Goal: Task Accomplishment & Management: Manage account settings

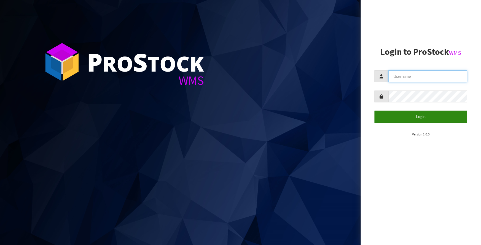
type input "Meena"
click at [390, 118] on button "Login" at bounding box center [421, 117] width 93 height 12
click at [390, 118] on span "submit" at bounding box center [426, 116] width 6 height 5
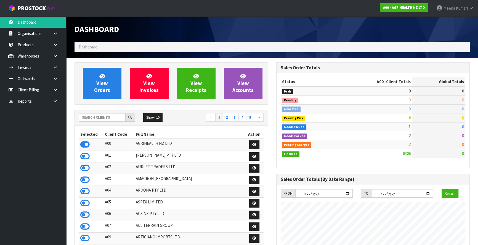
scroll to position [417, 201]
click at [98, 113] on input "text" at bounding box center [102, 117] width 47 height 9
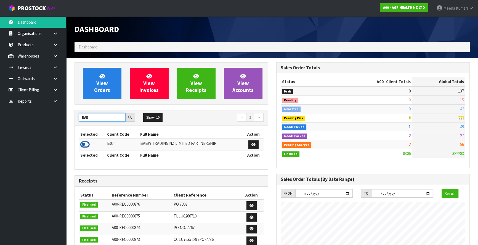
type input "BAB"
click at [81, 148] on icon at bounding box center [84, 145] width 9 height 8
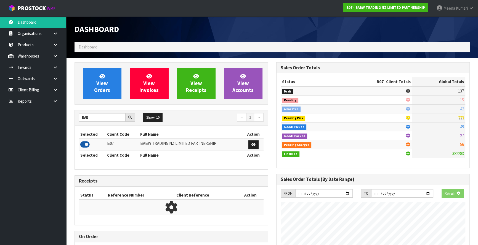
scroll to position [343, 201]
click at [84, 145] on icon at bounding box center [84, 145] width 9 height 8
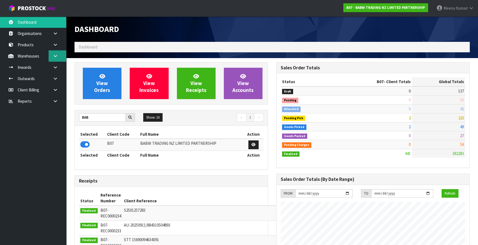
click at [54, 59] on link at bounding box center [58, 55] width 18 height 11
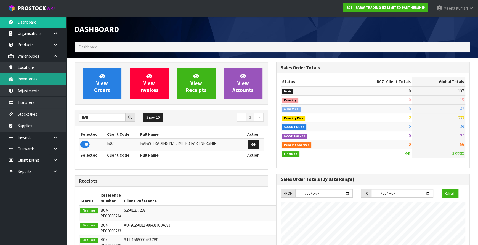
click at [35, 78] on link "Inventories" at bounding box center [33, 78] width 66 height 11
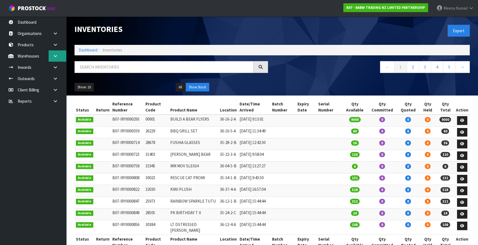
click at [53, 54] on icon at bounding box center [55, 56] width 5 height 4
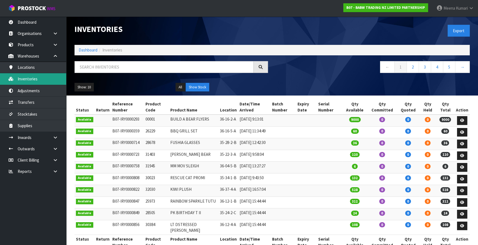
click at [47, 80] on link "Inventories" at bounding box center [33, 78] width 66 height 11
click at [90, 72] on input "text" at bounding box center [163, 67] width 179 height 12
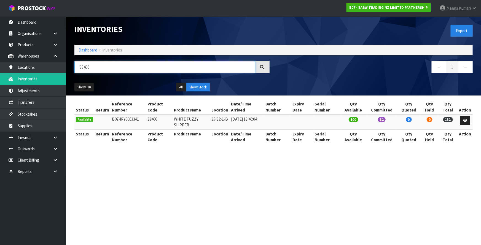
type input "33406"
click at [464, 123] on link at bounding box center [465, 120] width 10 height 9
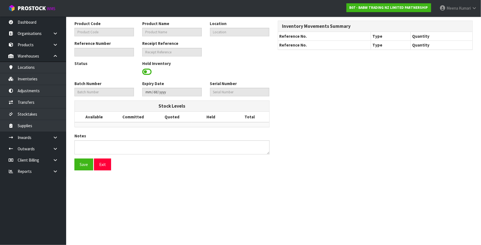
type input "33406"
type input "WHITE FUZZY SLIPPER"
type input "35-32-1-B"
type input "B07-IRY0003341"
type input "B07-REC0000219"
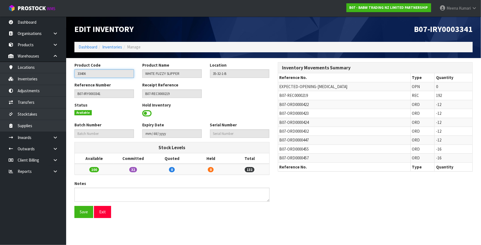
click at [100, 74] on input "33406" at bounding box center [104, 73] width 60 height 9
click at [57, 148] on icon at bounding box center [55, 149] width 5 height 4
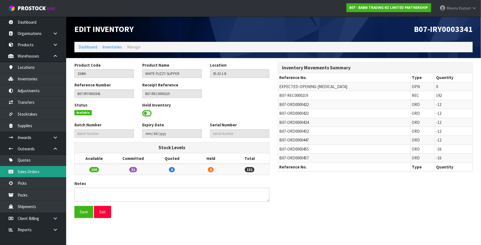
click at [54, 167] on link "Sales Orders" at bounding box center [33, 171] width 66 height 11
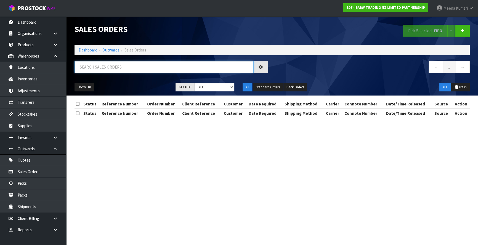
click at [126, 64] on input "text" at bounding box center [163, 67] width 179 height 12
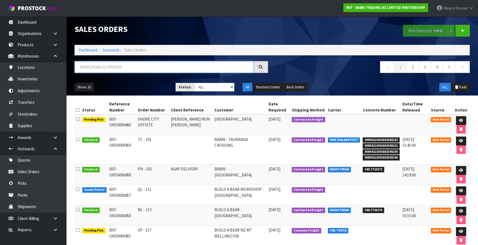
paste input "33406"
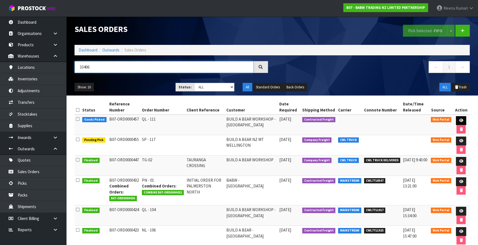
type input "33406"
click at [463, 121] on link at bounding box center [461, 120] width 10 height 9
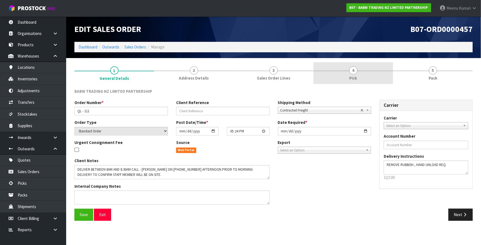
click at [356, 71] on span "4" at bounding box center [353, 70] width 8 height 8
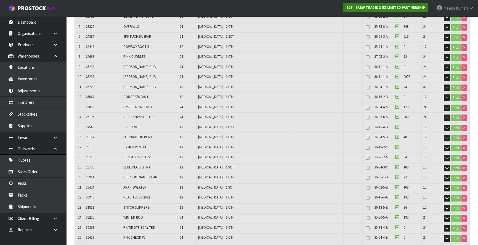
scroll to position [342, 0]
